Goal: Task Accomplishment & Management: Use online tool/utility

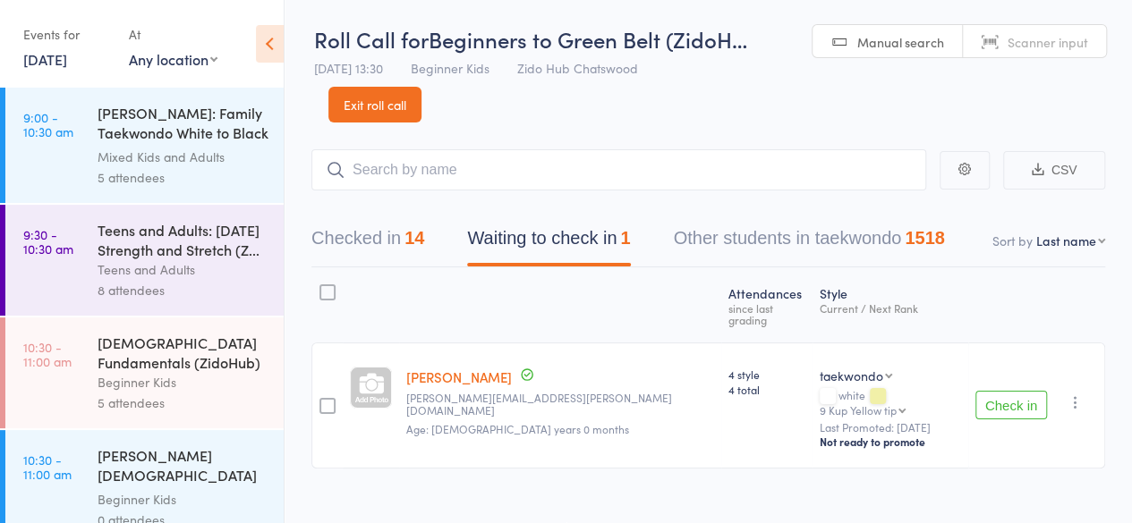
click at [338, 242] on button "Checked in 14" at bounding box center [367, 242] width 113 height 47
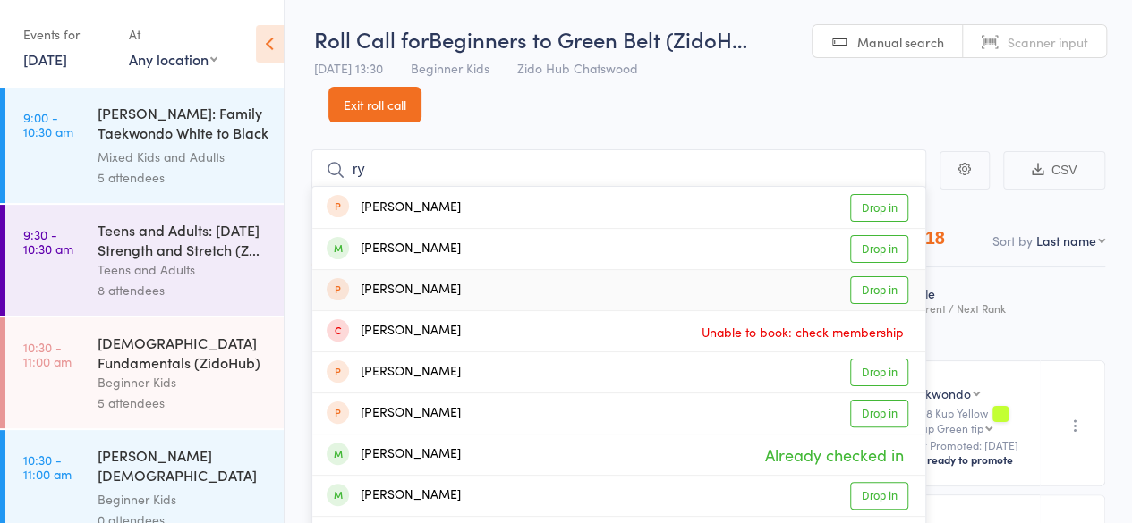
type input "r"
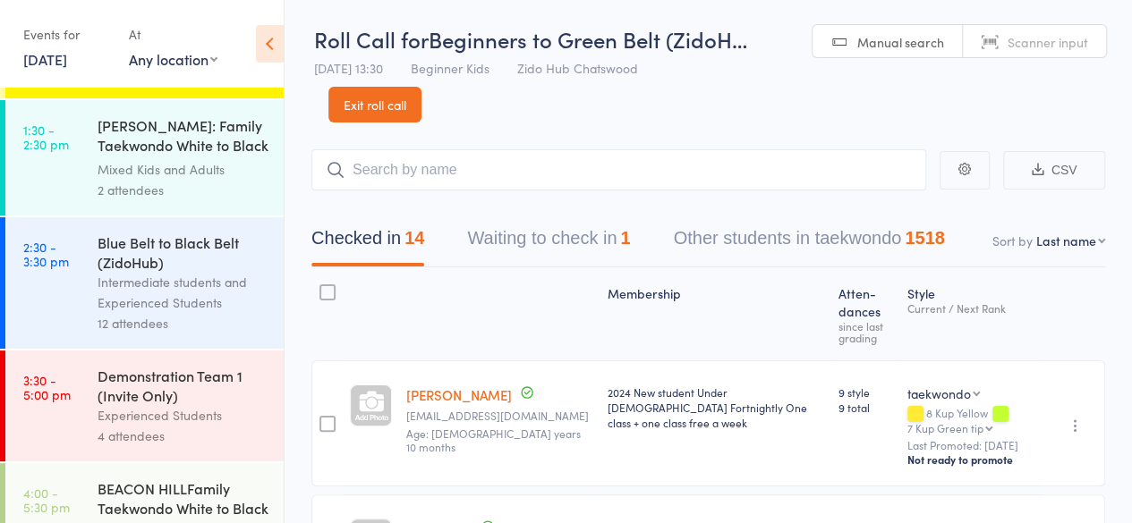
scroll to position [900, 0]
click at [233, 311] on div "Intermediate students and Experienced Students" at bounding box center [183, 290] width 171 height 41
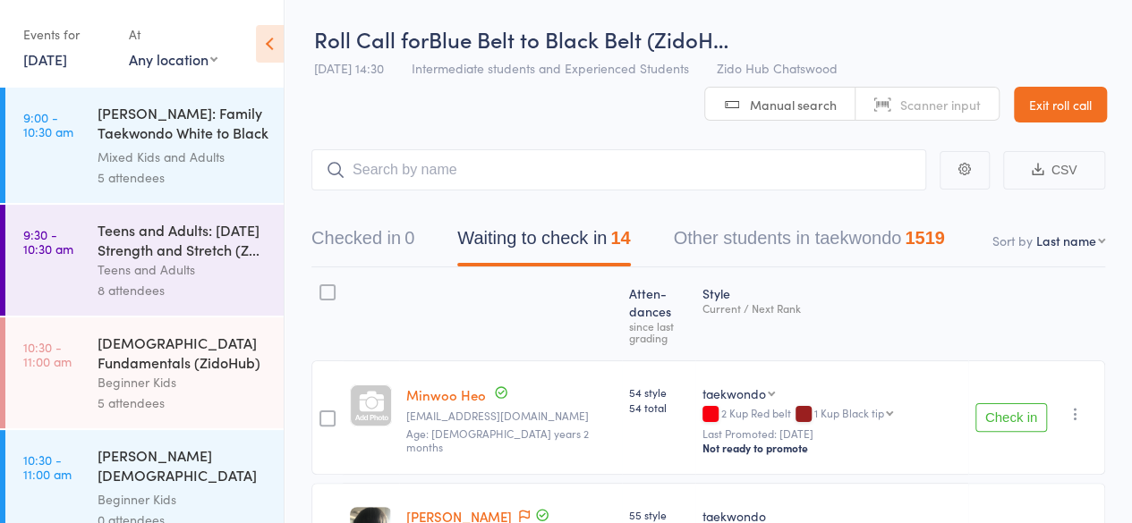
click at [1028, 404] on button "Check in" at bounding box center [1011, 418] width 72 height 29
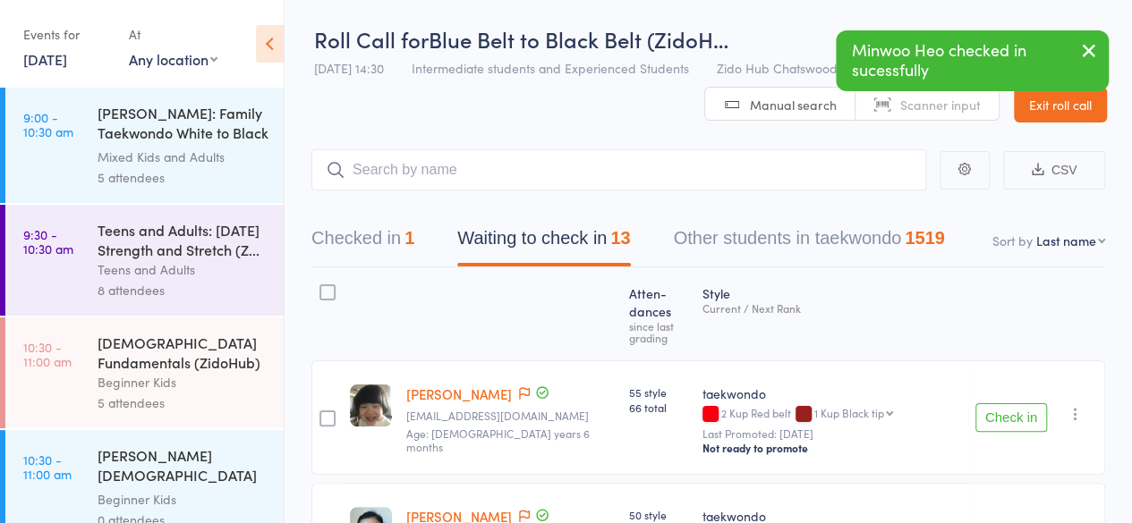
click at [1028, 404] on button "Check in" at bounding box center [1011, 418] width 72 height 29
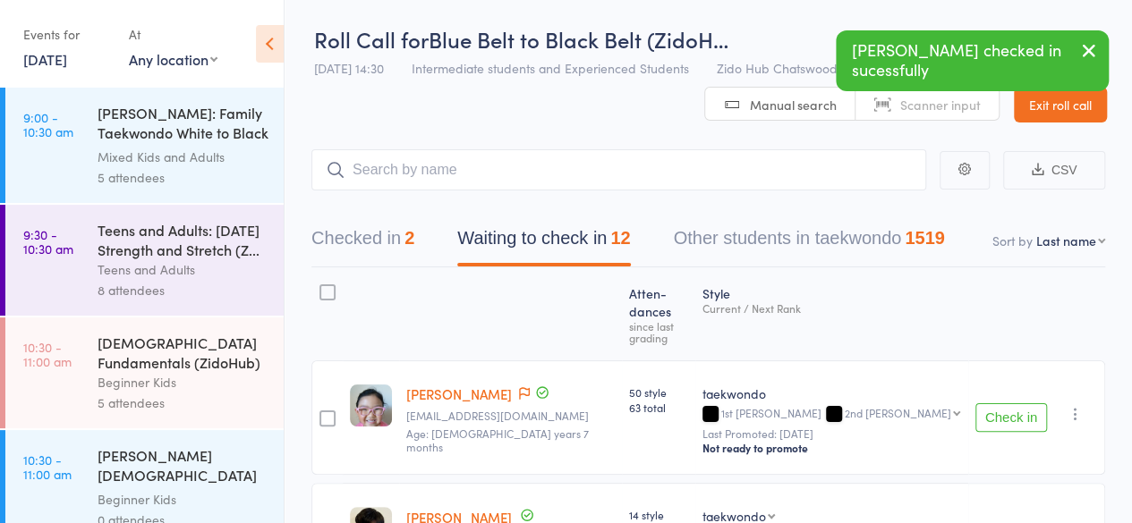
click at [1028, 404] on button "Check in" at bounding box center [1011, 418] width 72 height 29
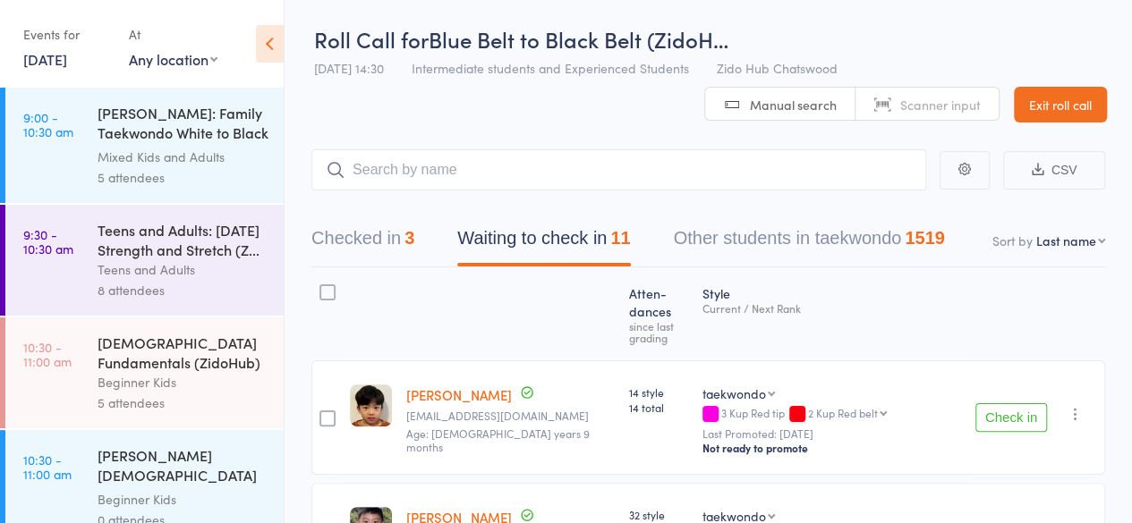
click at [1028, 404] on button "Check in" at bounding box center [1011, 418] width 72 height 29
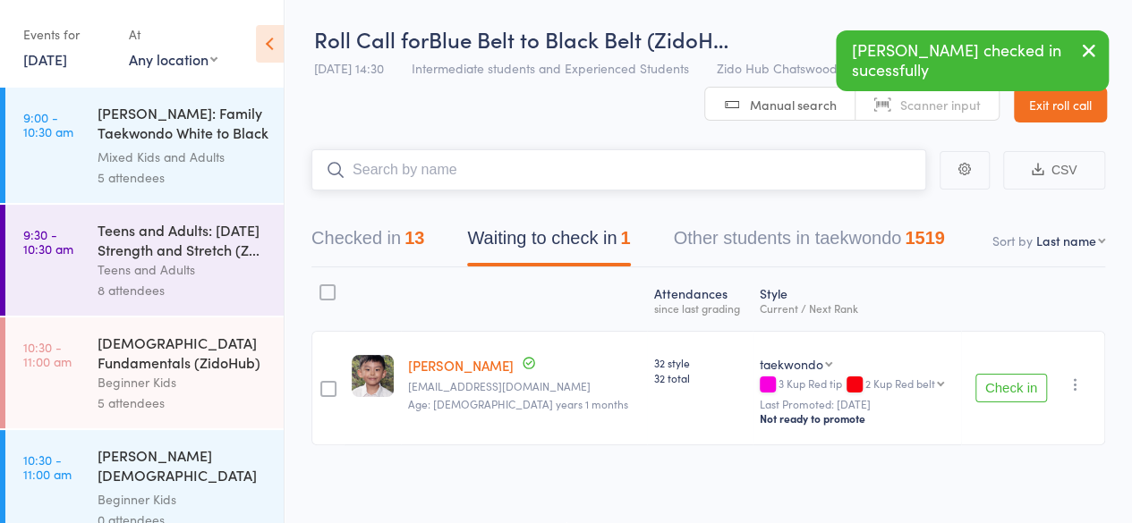
click at [768, 176] on input "search" at bounding box center [618, 169] width 615 height 41
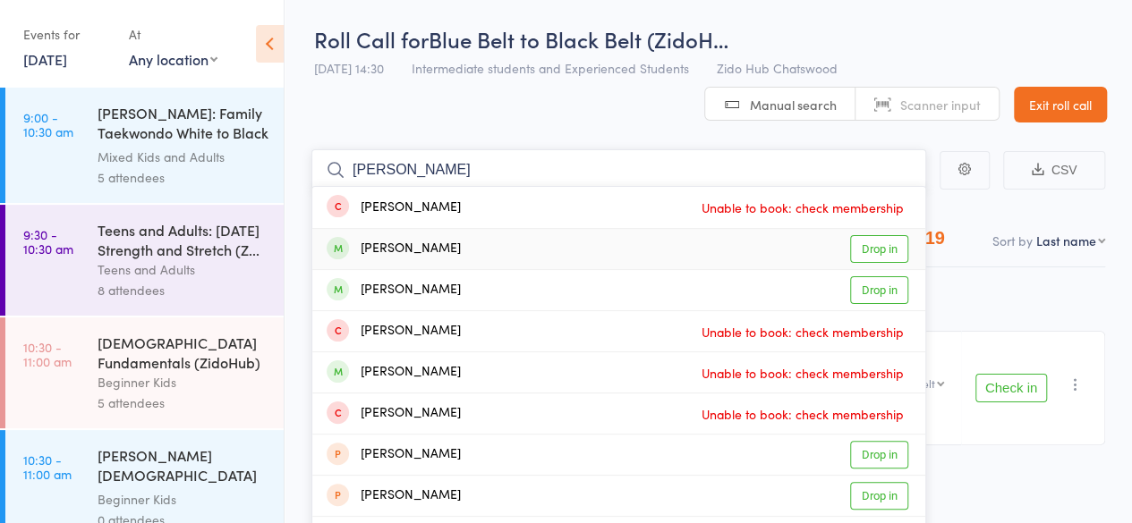
type input "[PERSON_NAME]"
click at [863, 251] on link "Drop in" at bounding box center [879, 249] width 58 height 28
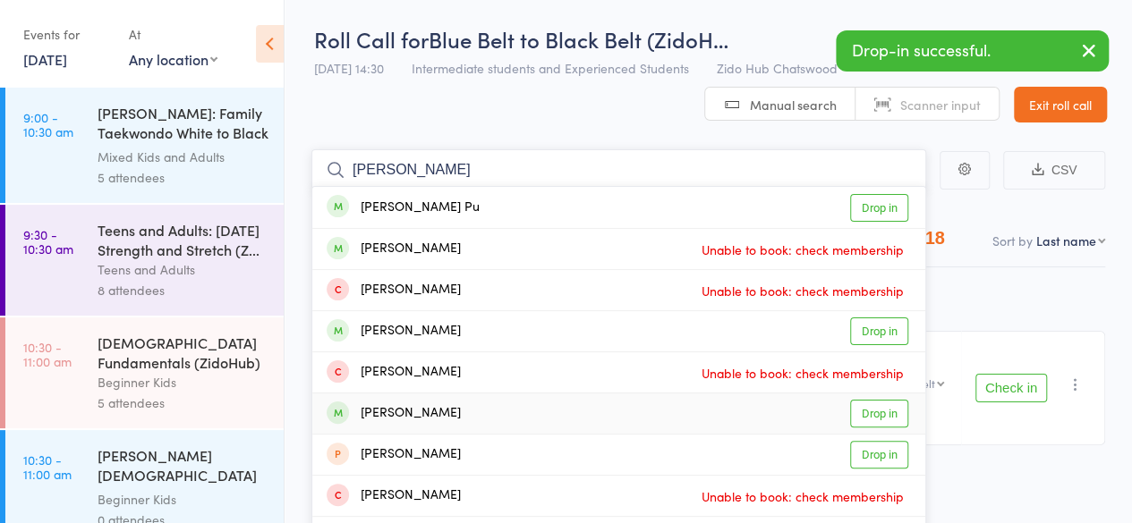
type input "[PERSON_NAME]"
click at [888, 416] on link "Drop in" at bounding box center [879, 414] width 58 height 28
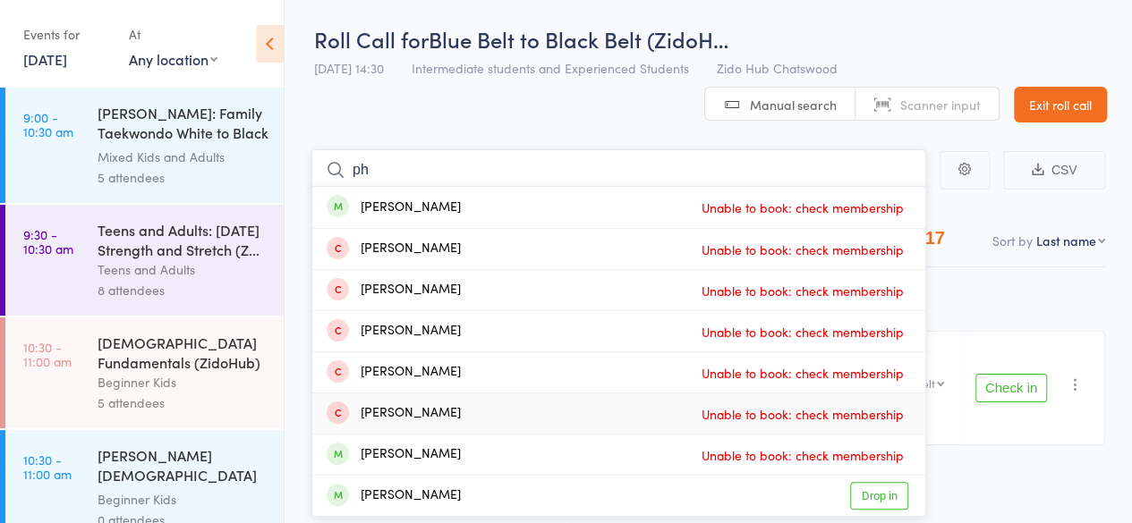
type input "p"
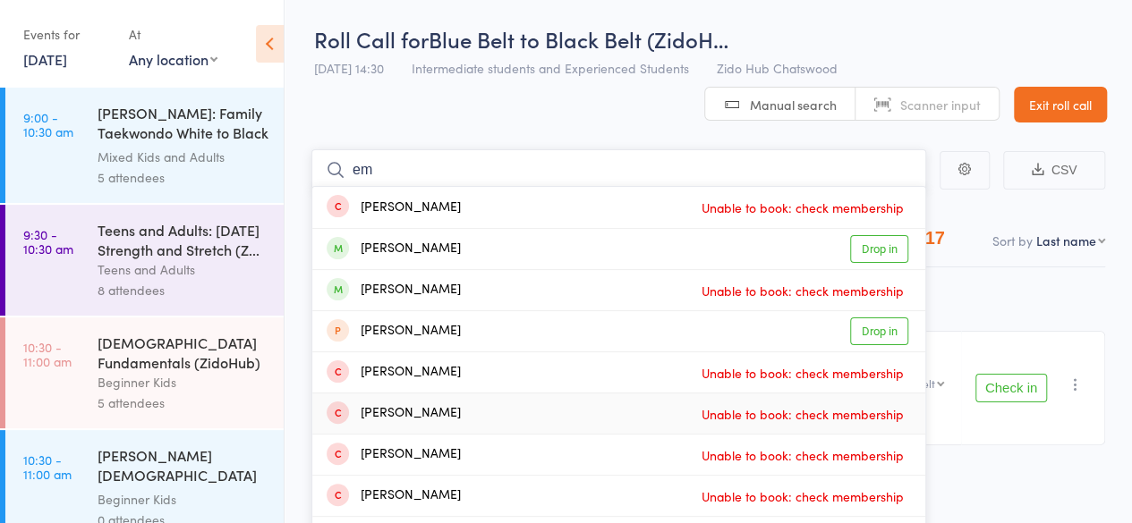
type input "e"
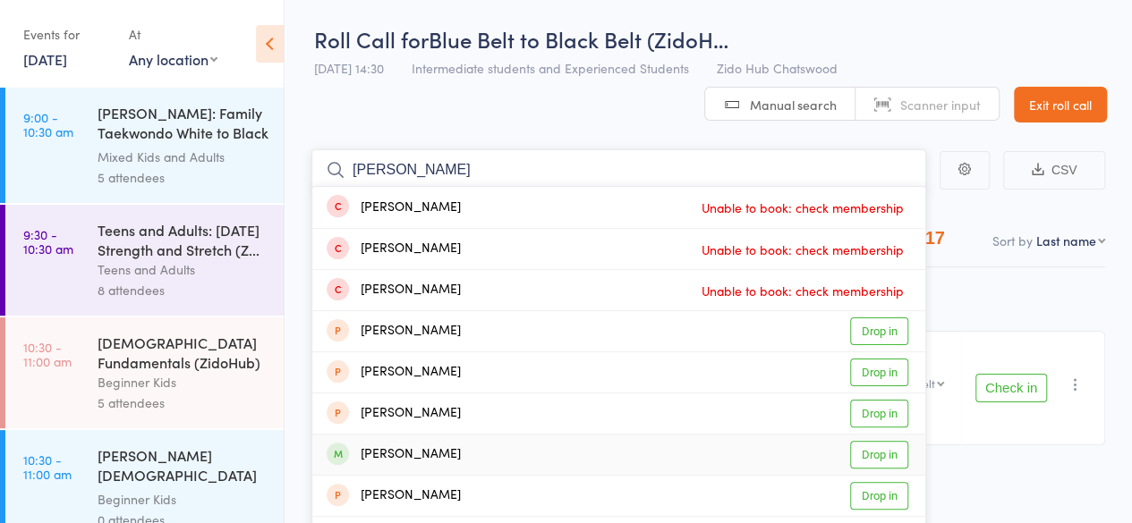
type input "[PERSON_NAME]"
click at [888, 450] on link "Drop in" at bounding box center [879, 455] width 58 height 28
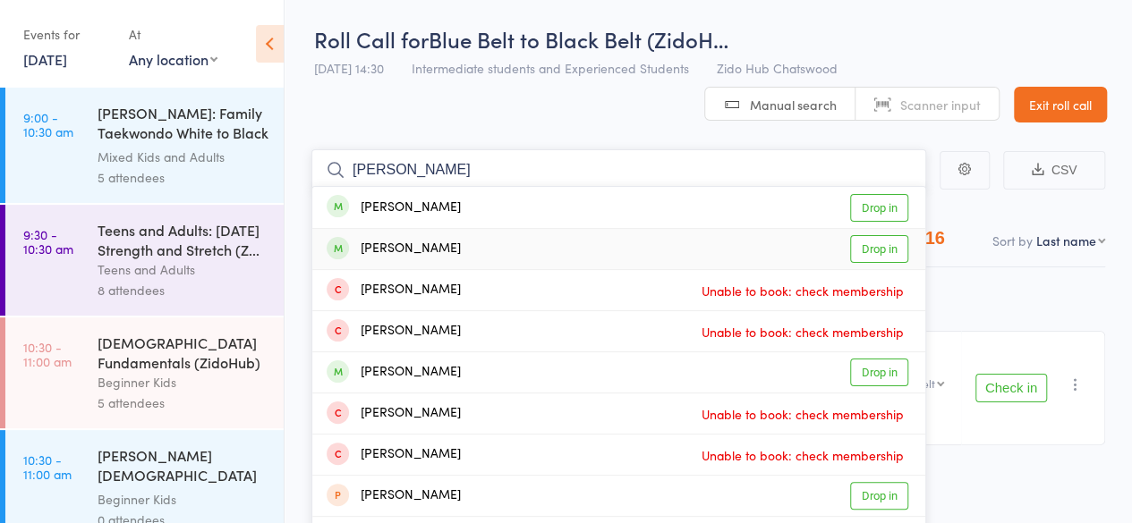
type input "[PERSON_NAME]"
click at [876, 256] on link "Drop in" at bounding box center [879, 249] width 58 height 28
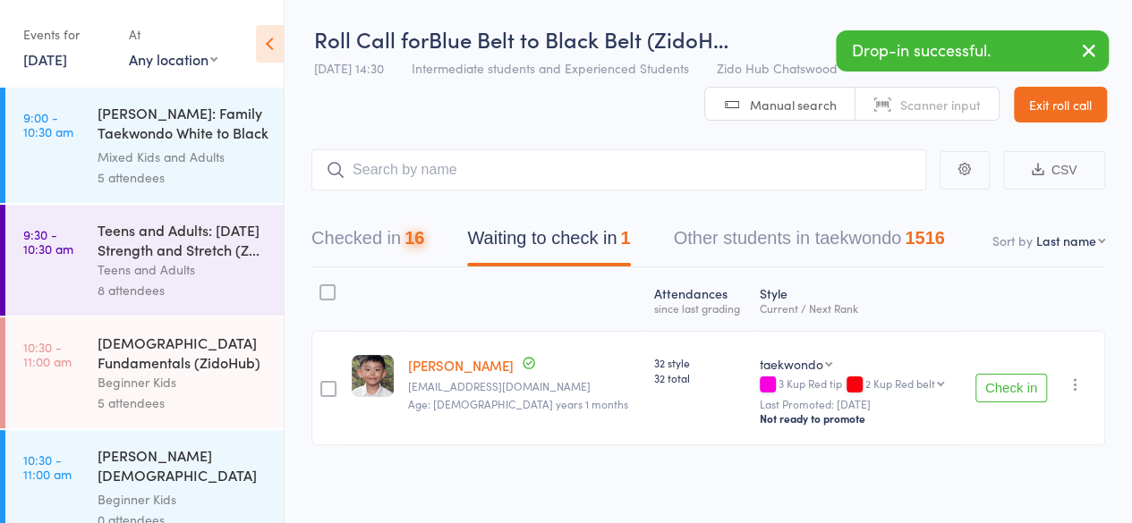
click at [999, 381] on button "Check in" at bounding box center [1011, 388] width 72 height 29
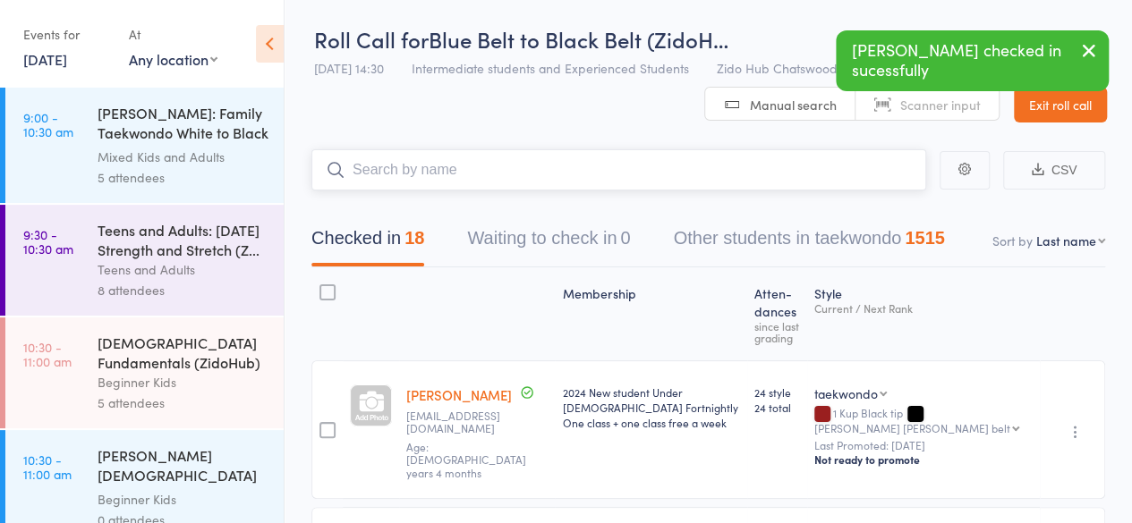
click at [659, 182] on input "search" at bounding box center [618, 169] width 615 height 41
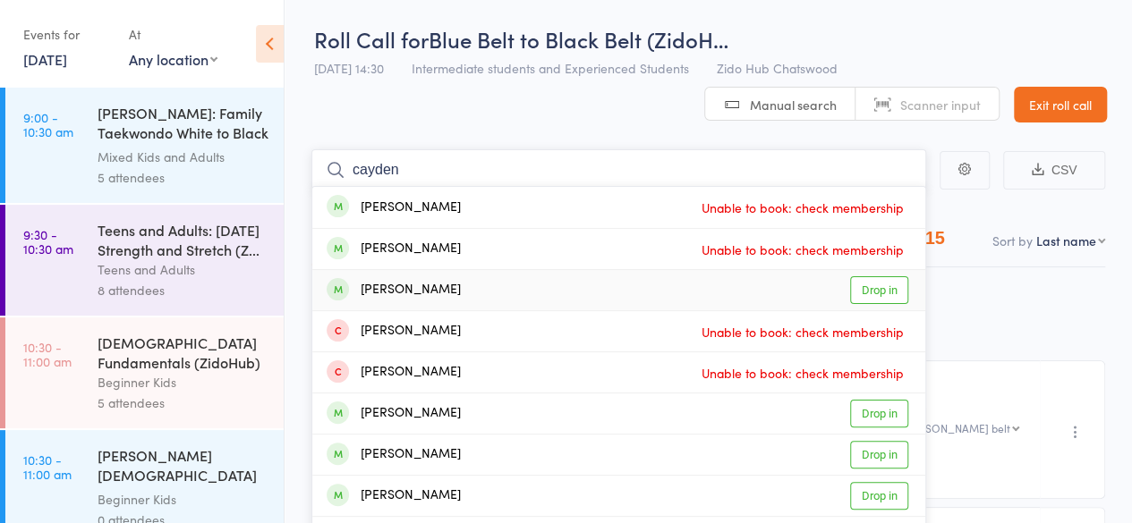
type input "cayden"
click at [864, 293] on link "Drop in" at bounding box center [879, 290] width 58 height 28
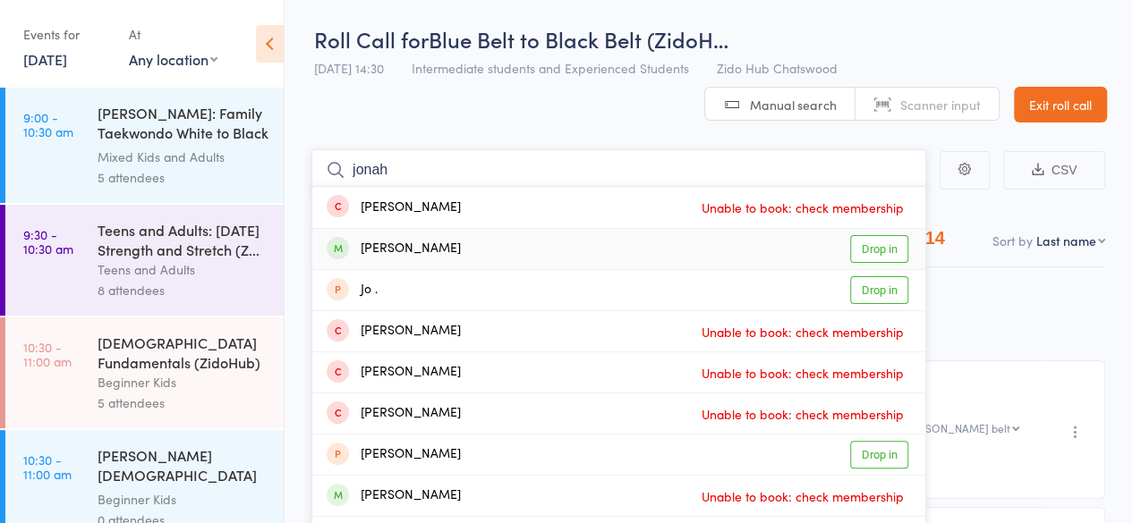
type input "jonah"
click at [880, 257] on link "Drop in" at bounding box center [879, 249] width 58 height 28
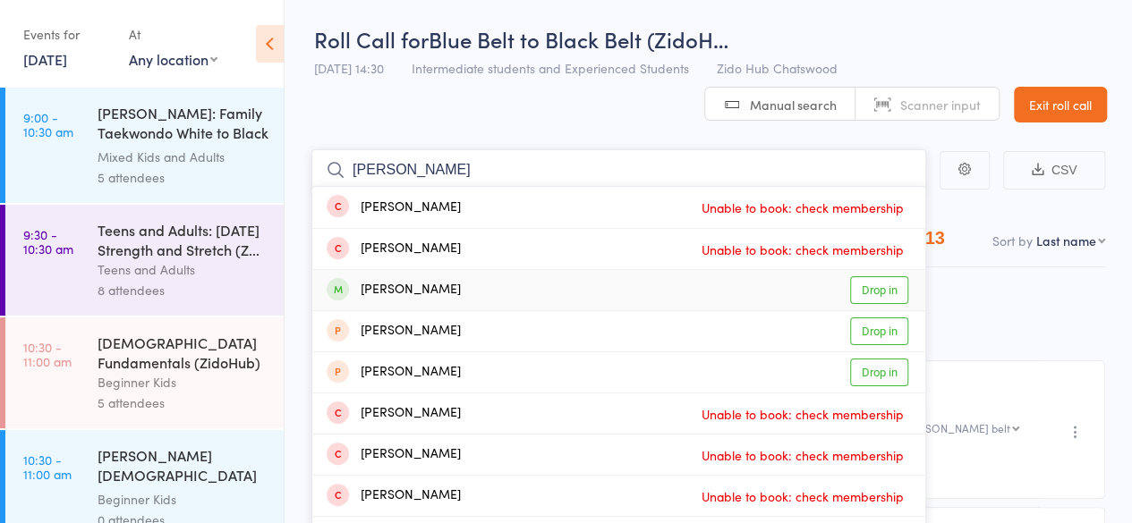
type input "[PERSON_NAME]"
click at [879, 294] on link "Drop in" at bounding box center [879, 290] width 58 height 28
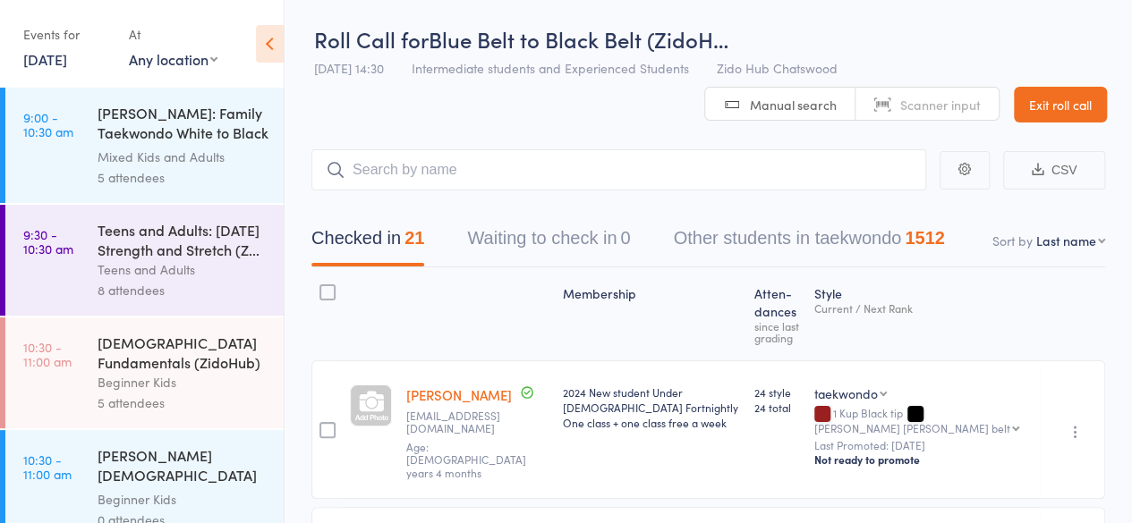
click at [592, 114] on header "Roll Call for Blue Belt to Black Belt (ZidoH… [DATE] 14:30 Intermediate student…" at bounding box center [708, 60] width 847 height 123
click at [526, 170] on input "search" at bounding box center [618, 169] width 615 height 41
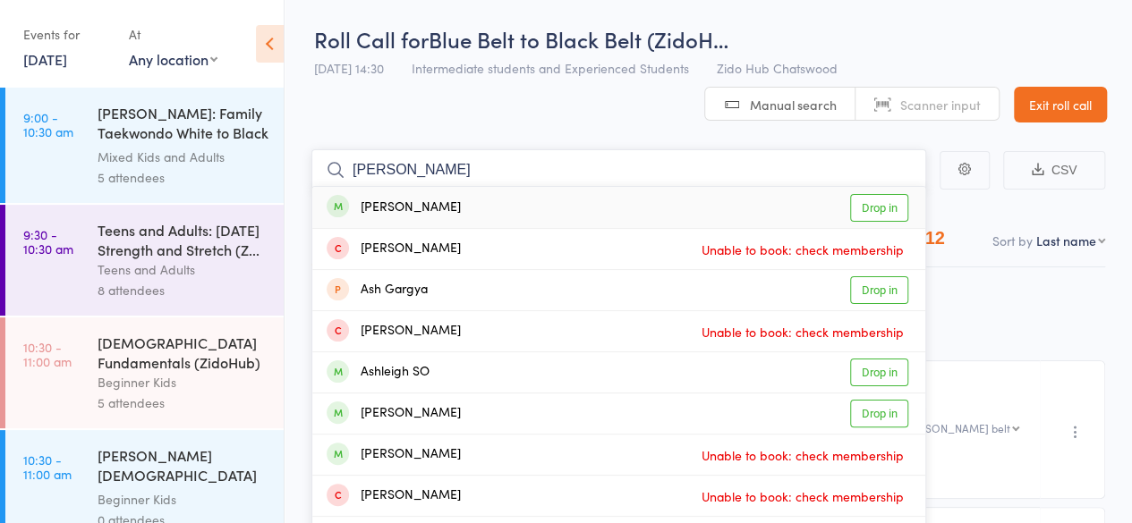
type input "[PERSON_NAME]"
click at [873, 207] on link "Drop in" at bounding box center [879, 208] width 58 height 28
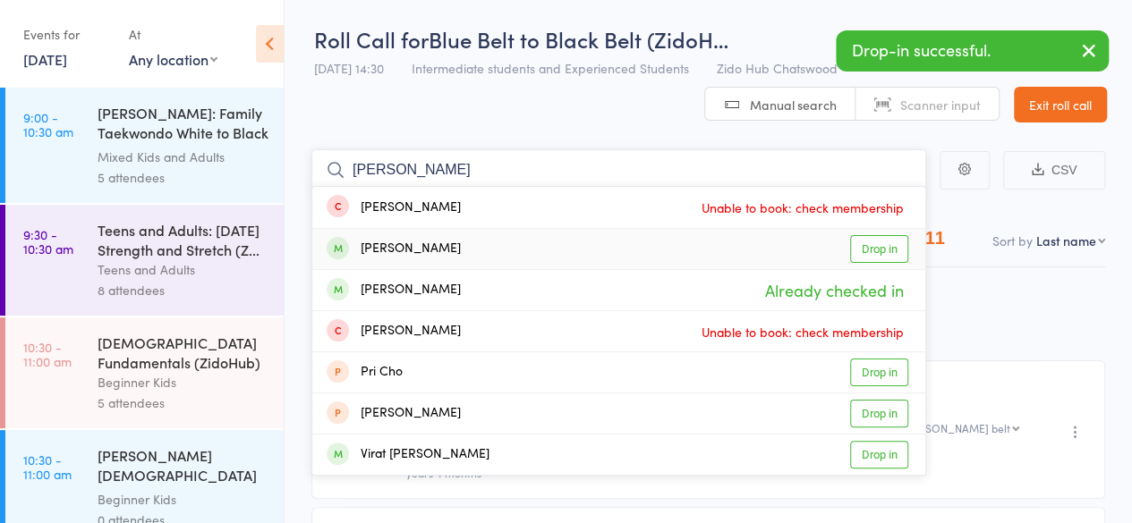
type input "[PERSON_NAME]"
click at [864, 246] on link "Drop in" at bounding box center [879, 249] width 58 height 28
